Goal: Transaction & Acquisition: Purchase product/service

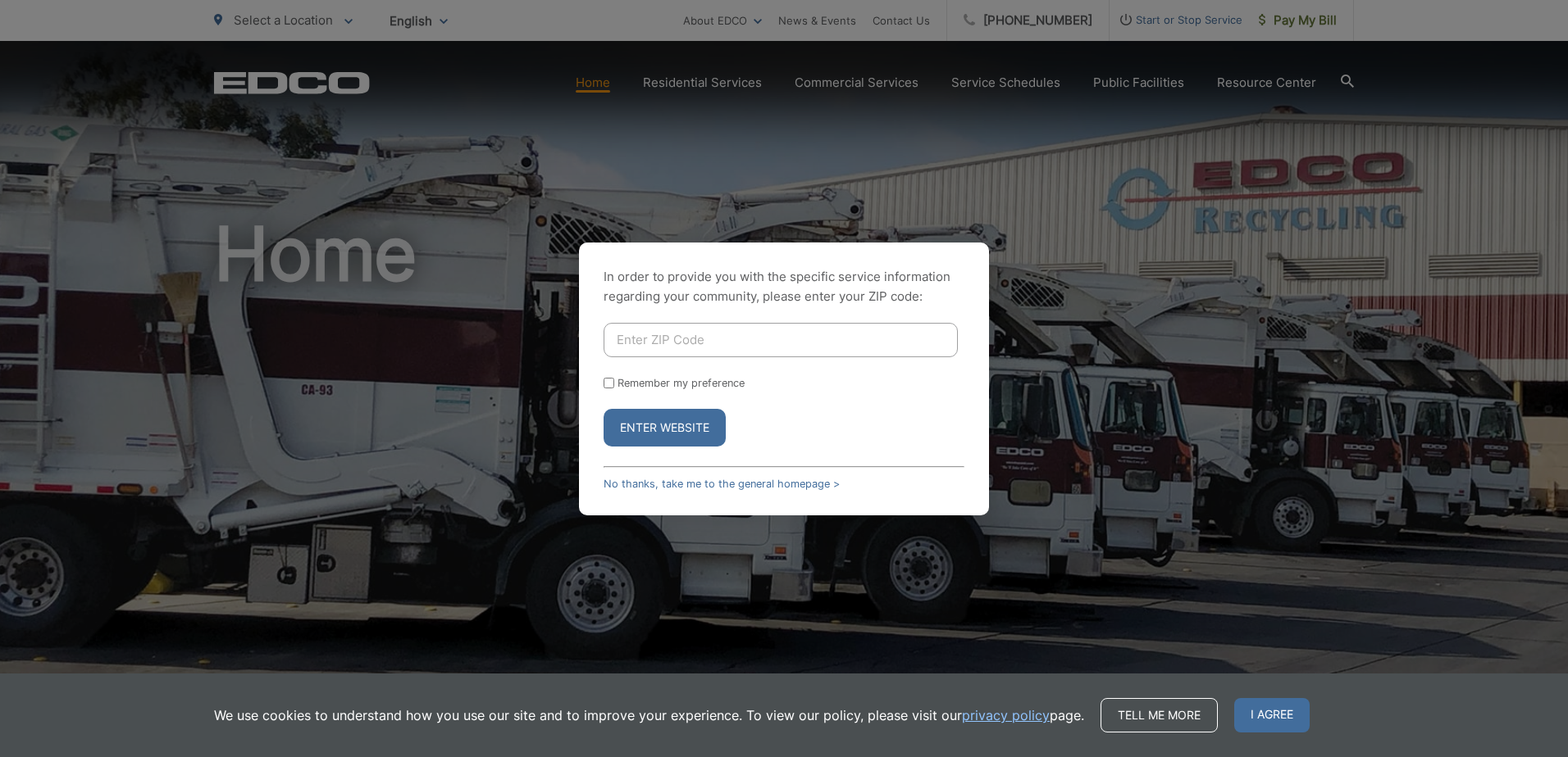
click at [733, 327] on input "Enter ZIP Code" at bounding box center [780, 340] width 354 height 35
type input "92078"
click at [656, 428] on button "Enter Website" at bounding box center [665, 427] width 122 height 38
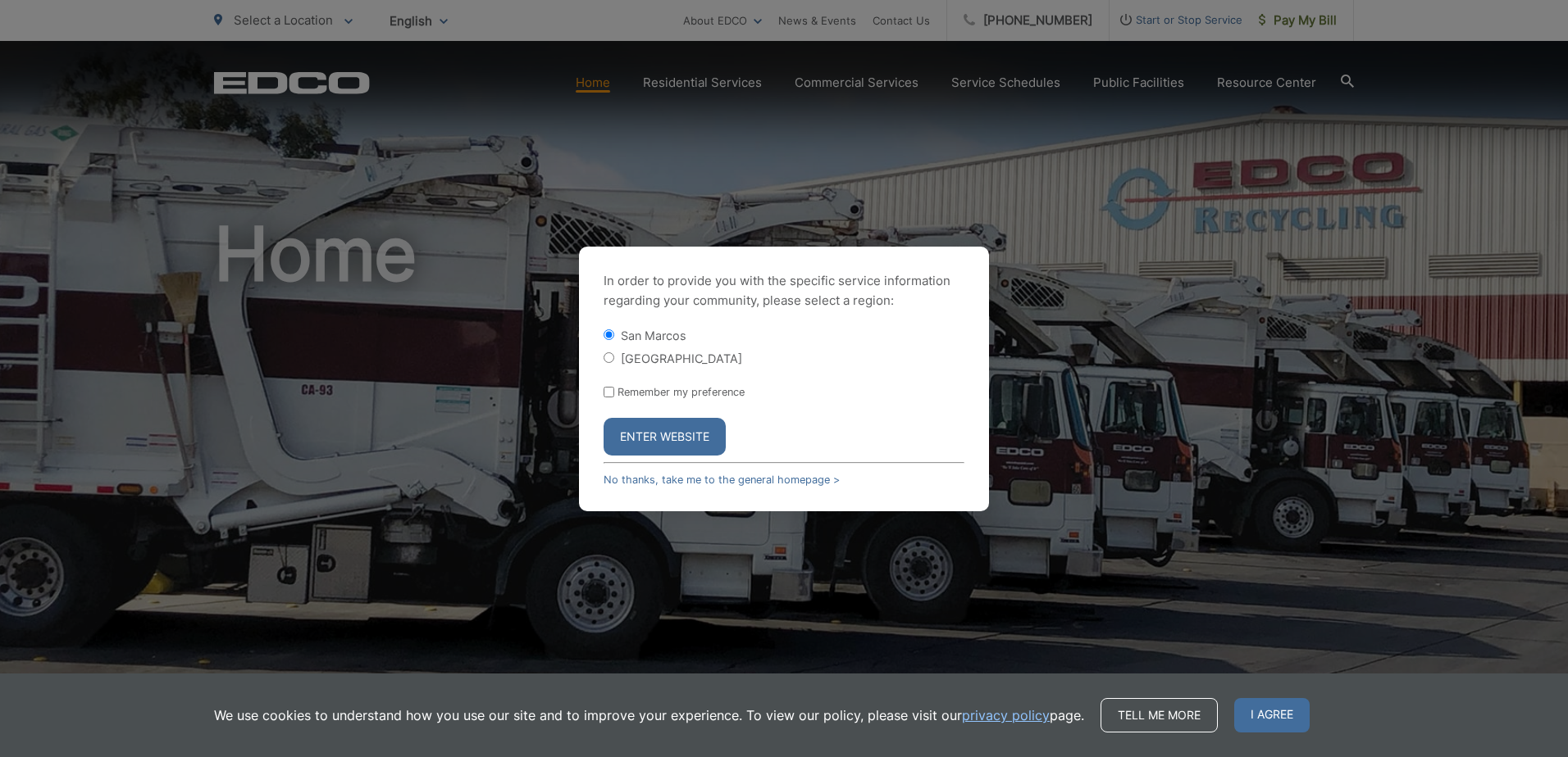
click at [635, 437] on button "Enter Website" at bounding box center [665, 437] width 122 height 38
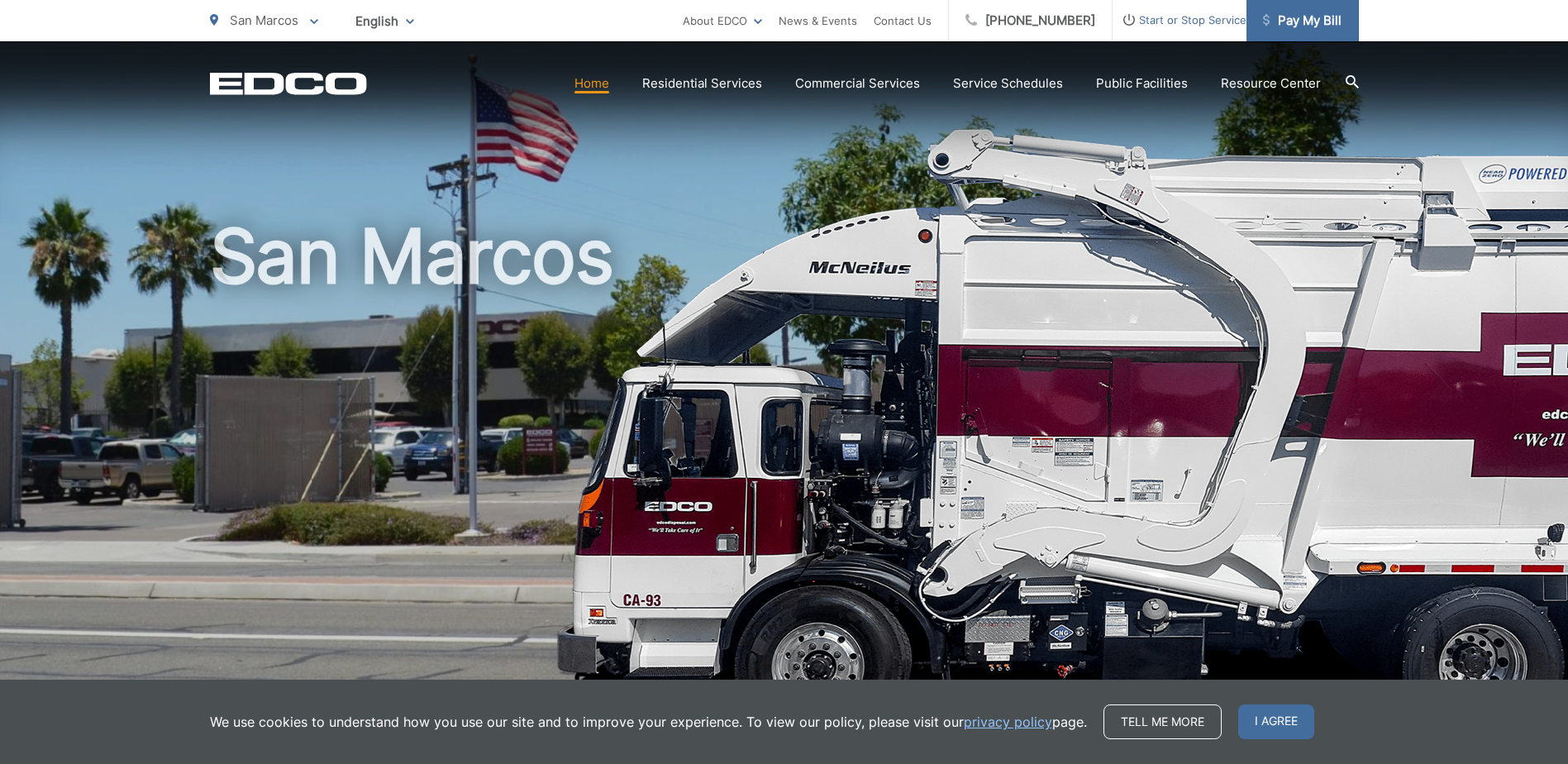
click at [1298, 31] on link "Pay My Bill" at bounding box center [1302, 21] width 112 height 42
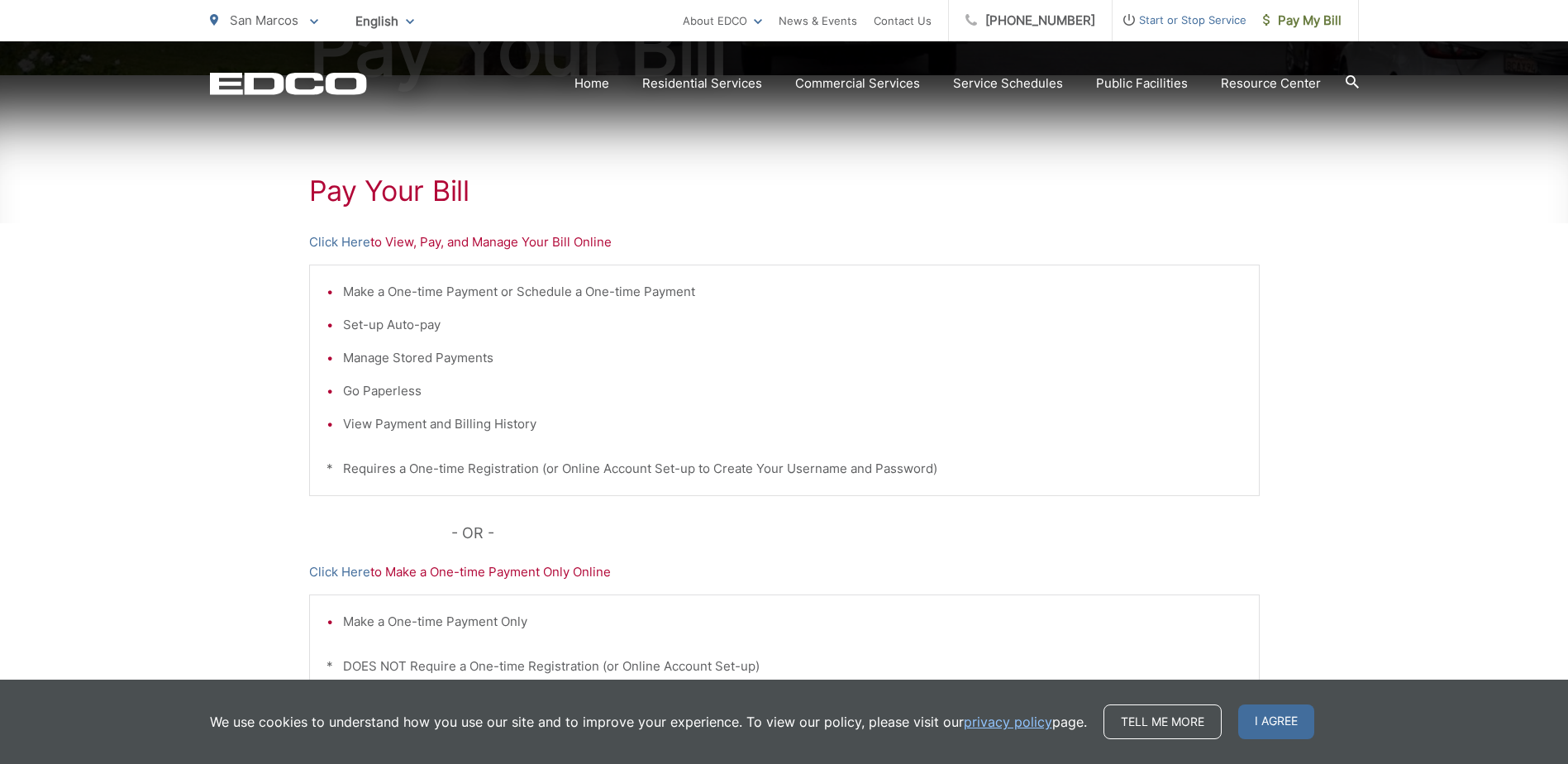
scroll to position [412, 0]
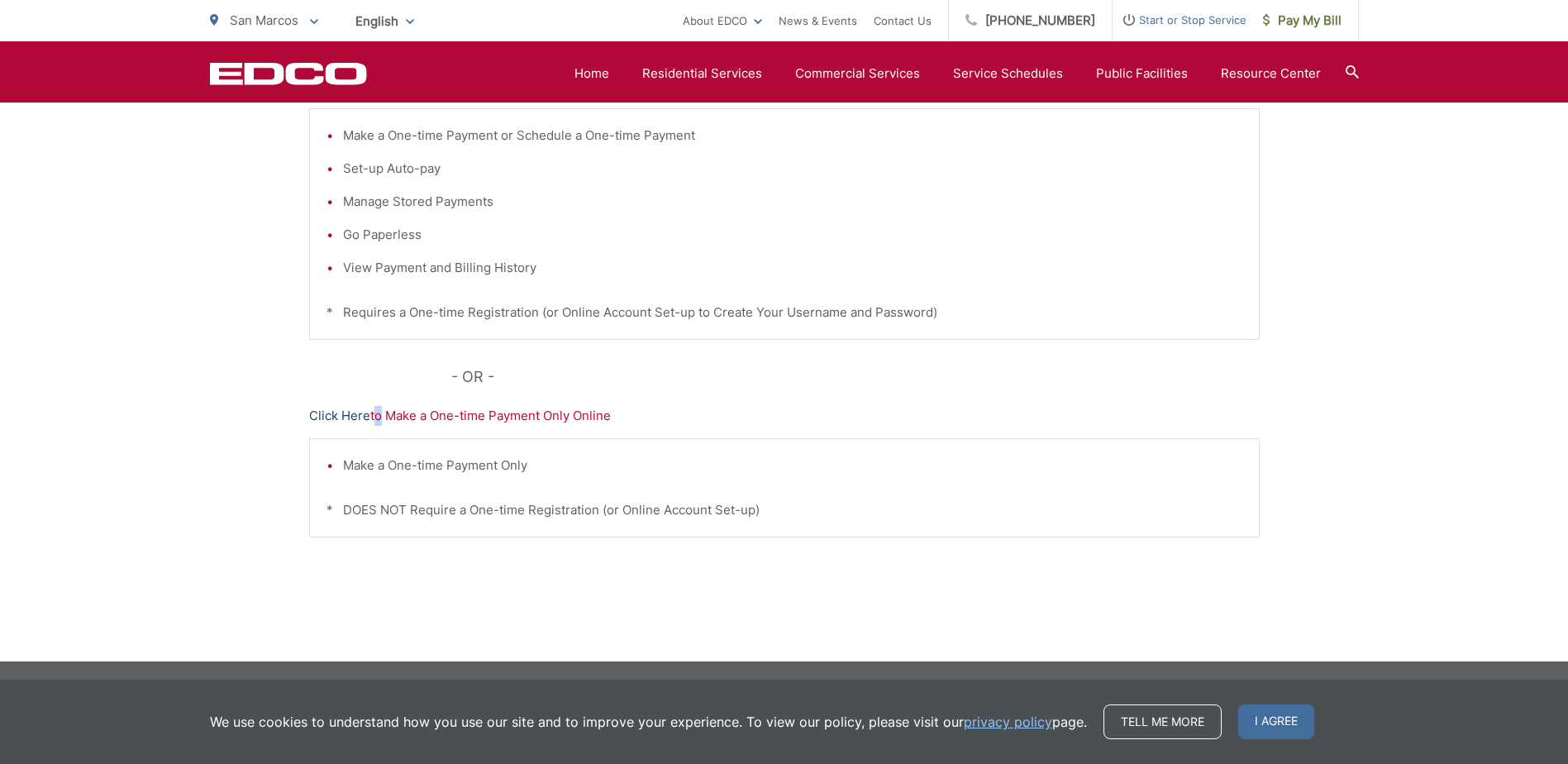
drag, startPoint x: 375, startPoint y: 406, endPoint x: 364, endPoint y: 407, distance: 11.0
click at [364, 407] on p "Click Here to Make a One-time Payment Only Online" at bounding box center [784, 416] width 951 height 20
click at [363, 407] on link "Click Here" at bounding box center [339, 416] width 61 height 20
